Goal: Check status: Check status

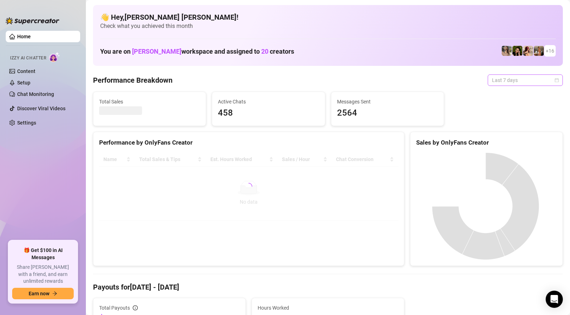
click at [506, 78] on span "Last 7 days" at bounding box center [525, 80] width 67 height 11
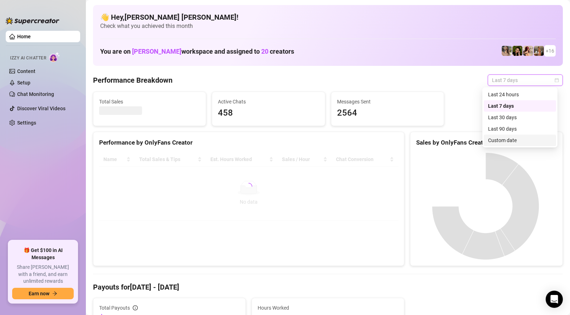
click at [505, 142] on div "Custom date" at bounding box center [520, 140] width 64 height 8
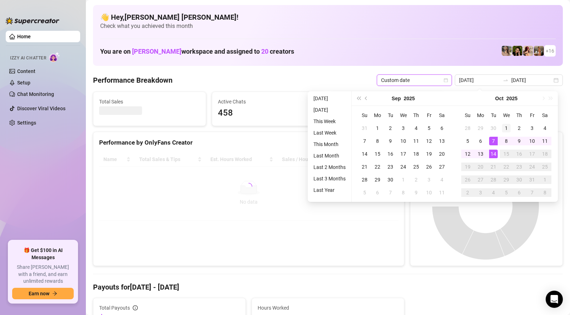
type input "[DATE]"
click at [508, 130] on div "1" at bounding box center [506, 128] width 9 height 9
type input "[DATE]"
click at [495, 154] on div "14" at bounding box center [493, 154] width 9 height 9
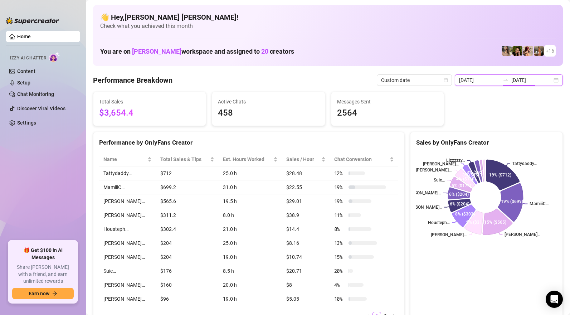
click at [527, 81] on input "[DATE]" at bounding box center [531, 80] width 41 height 8
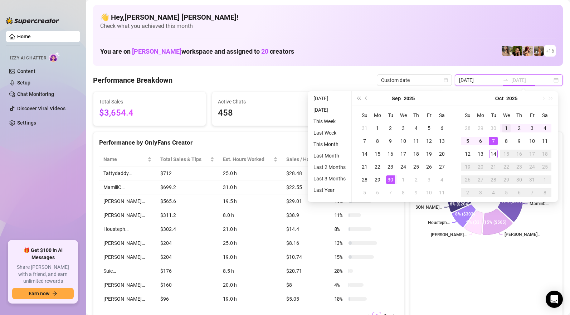
type input "[DATE]"
click at [505, 128] on div "1" at bounding box center [506, 128] width 9 height 9
type input "[DATE]"
click at [493, 154] on div "14" at bounding box center [493, 154] width 9 height 9
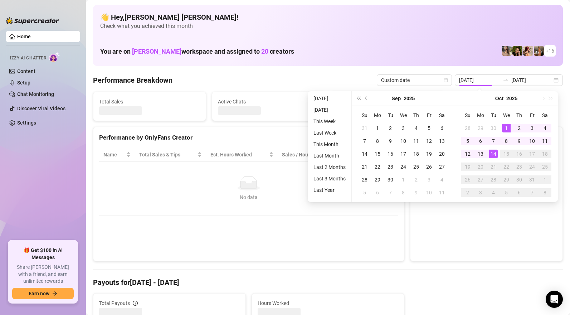
type input "[DATE]"
